Goal: Check status: Check status

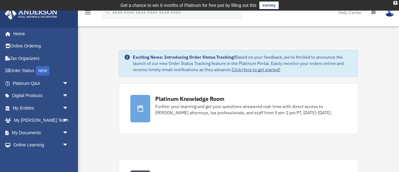
click at [62, 109] on span "arrow_drop_down" at bounding box center [68, 108] width 12 height 13
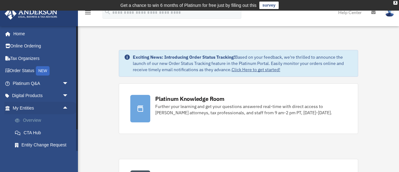
click at [54, 118] on link "Overview" at bounding box center [43, 120] width 69 height 12
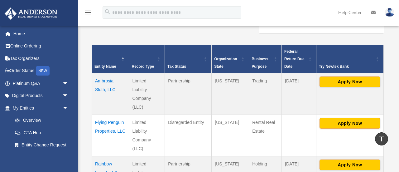
scroll to position [127, 0]
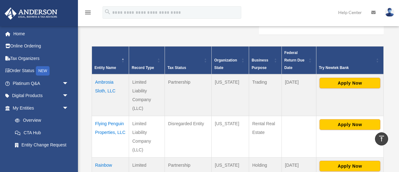
click at [102, 82] on td "Ambrosia Sloth, LLC" at bounding box center [110, 95] width 37 height 42
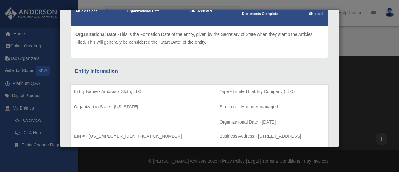
scroll to position [0, 0]
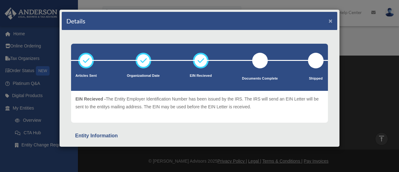
click at [331, 21] on button "×" at bounding box center [331, 20] width 4 height 7
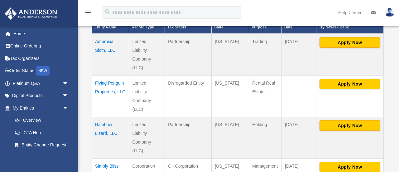
scroll to position [168, 0]
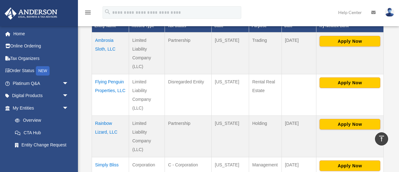
click at [107, 89] on td "Flying Penguin Properties, LLC" at bounding box center [110, 94] width 37 height 41
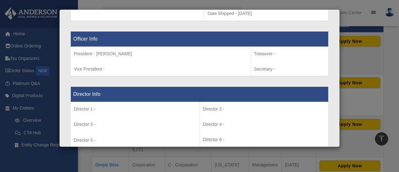
scroll to position [596, 0]
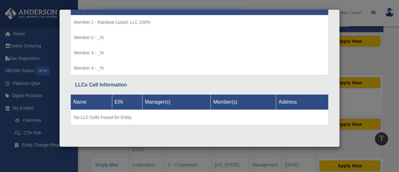
click at [238, 90] on div "Name EIN Manager(s) Member(s) Address No LLC Cells Found for Entity" at bounding box center [199, 109] width 258 height 41
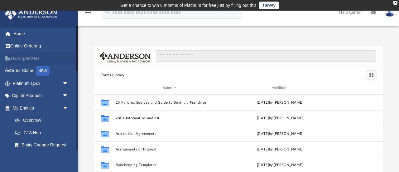
scroll to position [142, 289]
click at [49, 118] on link "Overview" at bounding box center [43, 120] width 69 height 12
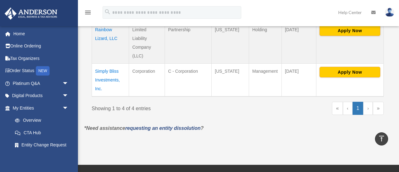
scroll to position [264, 0]
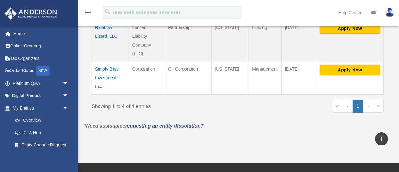
click at [105, 77] on td "Simply Bliss Investments, Inc." at bounding box center [110, 77] width 37 height 33
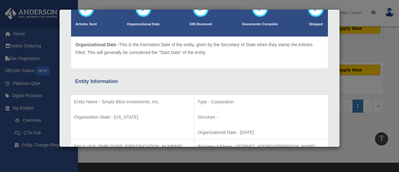
scroll to position [0, 0]
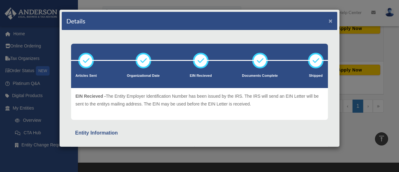
click at [331, 21] on button "×" at bounding box center [331, 20] width 4 height 7
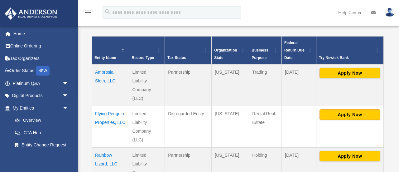
scroll to position [137, 0]
